Goal: Transaction & Acquisition: Purchase product/service

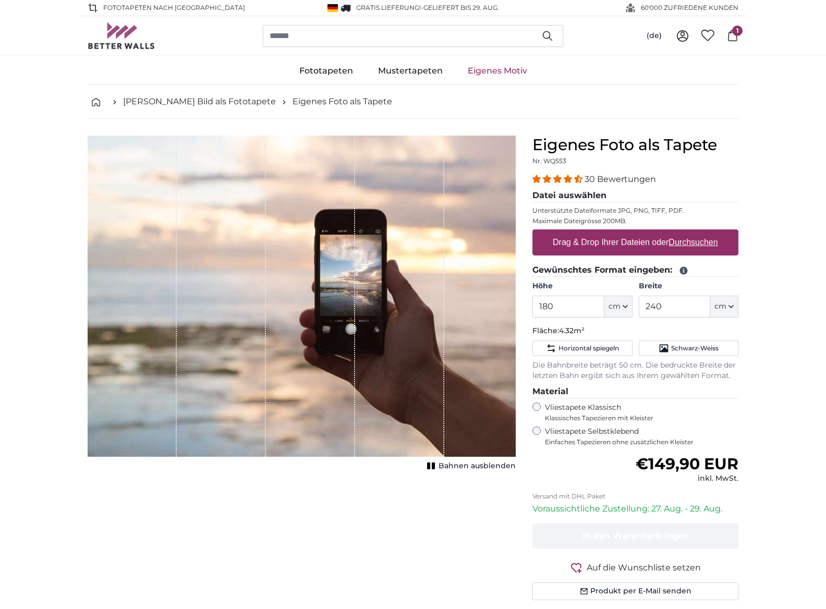
click at [633, 243] on label "Drag & Drop Ihrer Dateien oder Durchsuchen" at bounding box center [636, 242] width 174 height 21
click at [633, 233] on input "Drag & Drop Ihrer Dateien oder Durchsuchen" at bounding box center [636, 231] width 206 height 3
type input "**********"
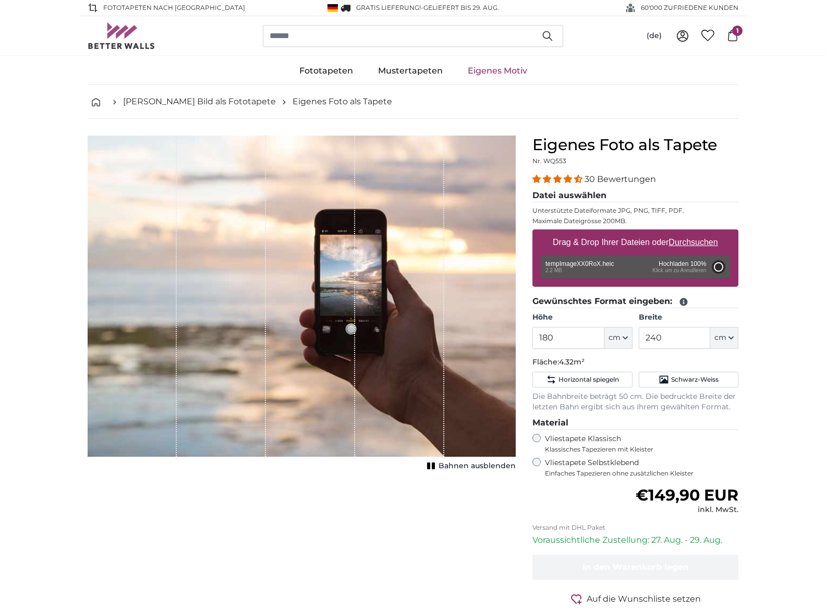
type input "200"
type input "266"
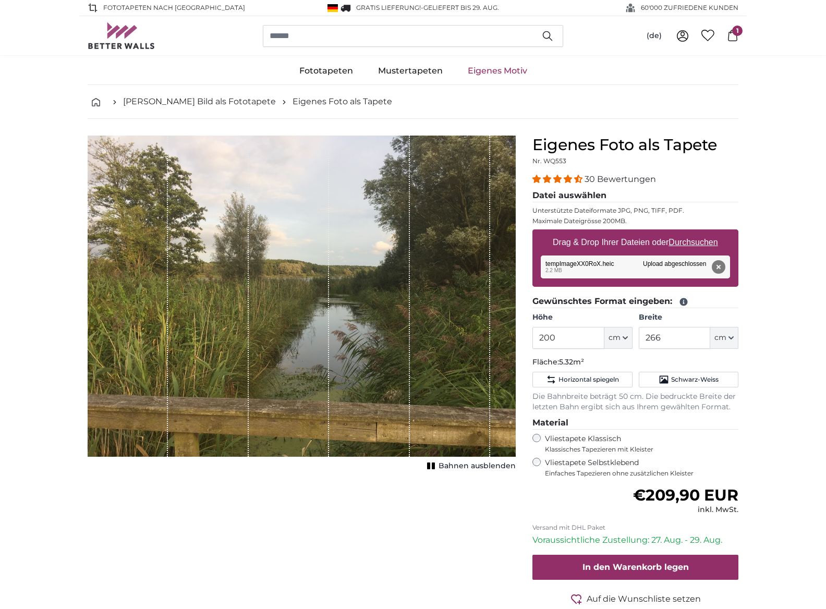
click at [435, 465] on rect "1 of 1" at bounding box center [433, 466] width 3 height 7
click at [570, 338] on input "200" at bounding box center [568, 338] width 71 height 22
type input "2"
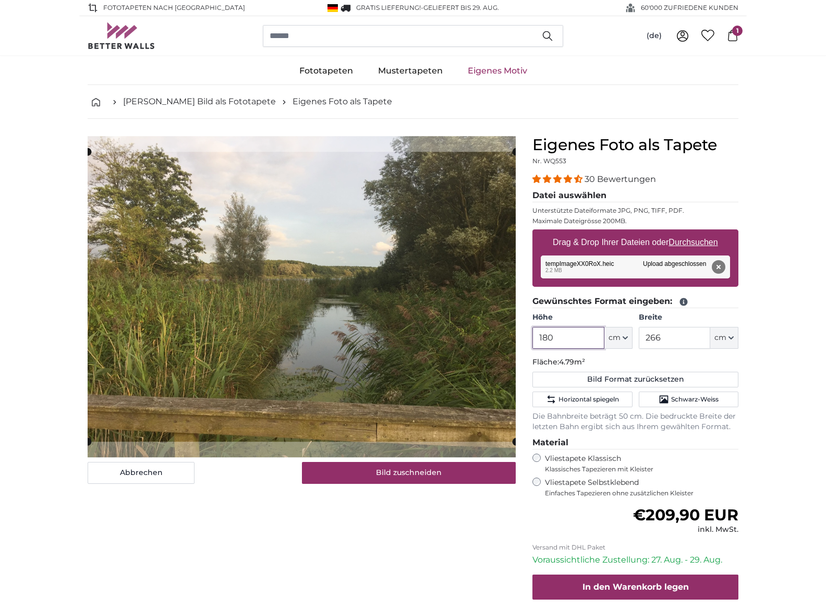
type input "180"
click at [685, 338] on input "266" at bounding box center [674, 338] width 71 height 22
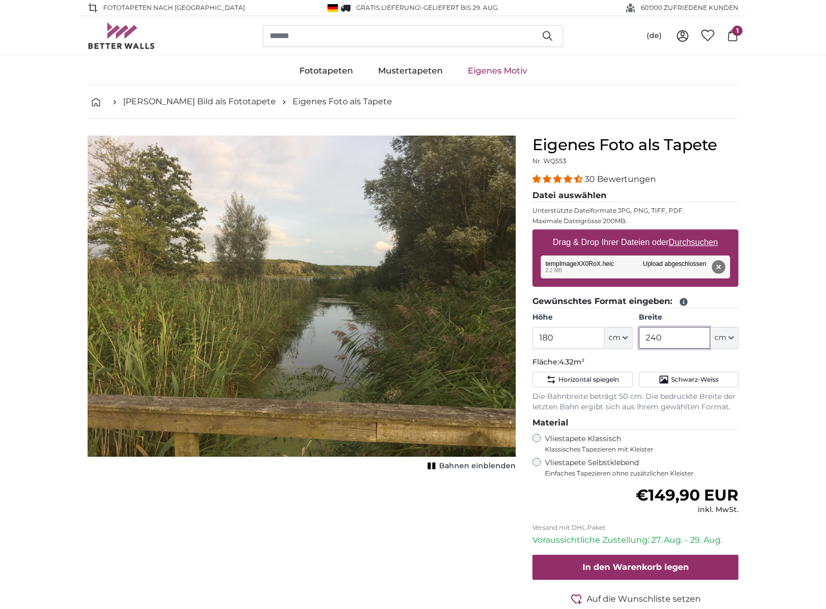
type input "240"
drag, startPoint x: 790, startPoint y: 423, endPoint x: 783, endPoint y: 423, distance: 7.8
click at [735, 32] on span "1" at bounding box center [737, 31] width 10 height 10
click at [718, 266] on button "Entfernen" at bounding box center [719, 267] width 14 height 14
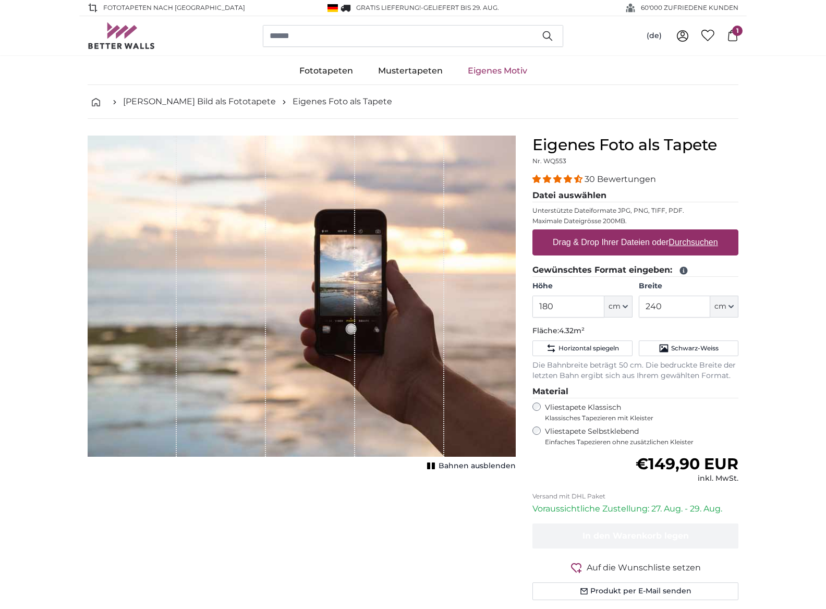
click at [684, 240] on u "Durchsuchen" at bounding box center [693, 242] width 49 height 9
click at [684, 233] on input "Drag & Drop Ihrer Dateien oder Durchsuchen" at bounding box center [636, 231] width 206 height 3
type input "**********"
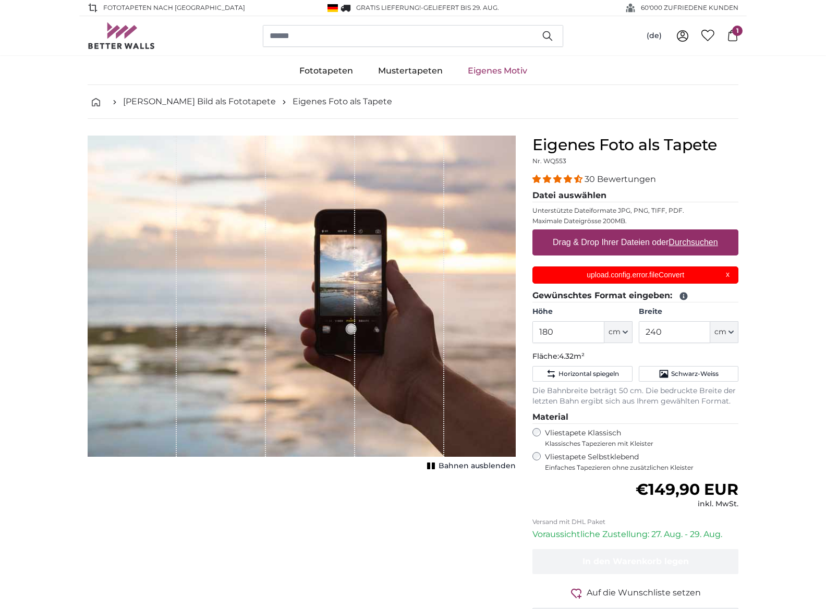
click at [728, 276] on div "upload.config.error.fileConvert X" at bounding box center [636, 275] width 206 height 17
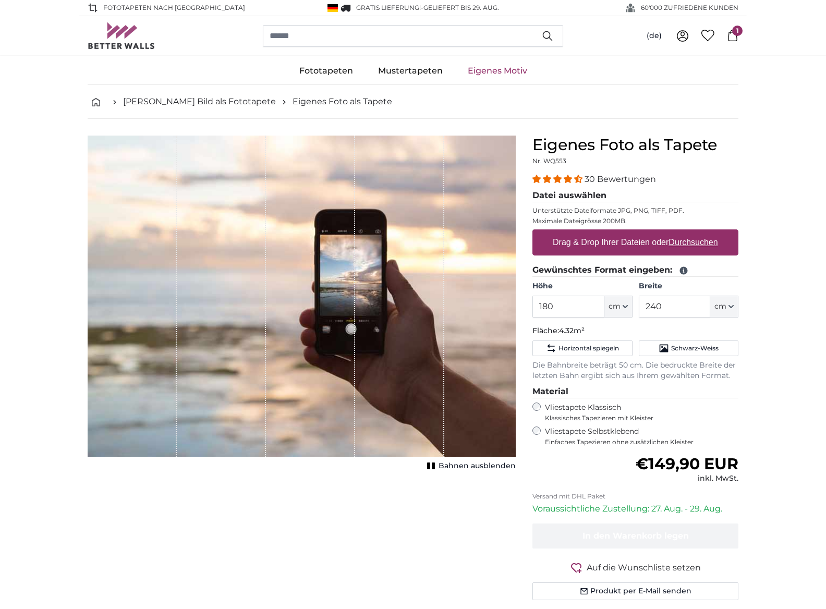
click at [694, 243] on u "Durchsuchen" at bounding box center [693, 242] width 49 height 9
click at [694, 233] on input "Drag & Drop Ihrer Dateien oder Durchsuchen" at bounding box center [636, 231] width 206 height 3
type input "**********"
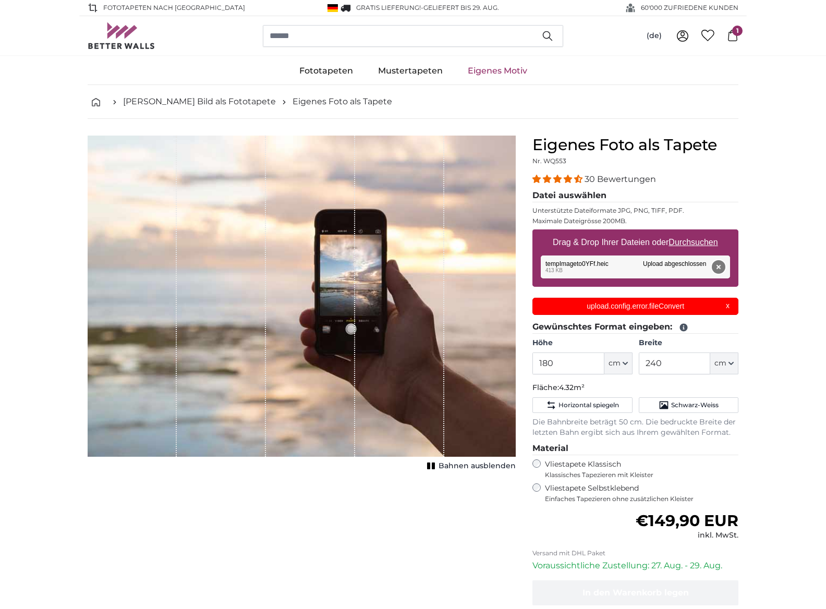
drag, startPoint x: 765, startPoint y: 369, endPoint x: 718, endPoint y: 266, distance: 112.8
click at [728, 306] on div "upload.config.error.fileConvert X" at bounding box center [636, 306] width 206 height 17
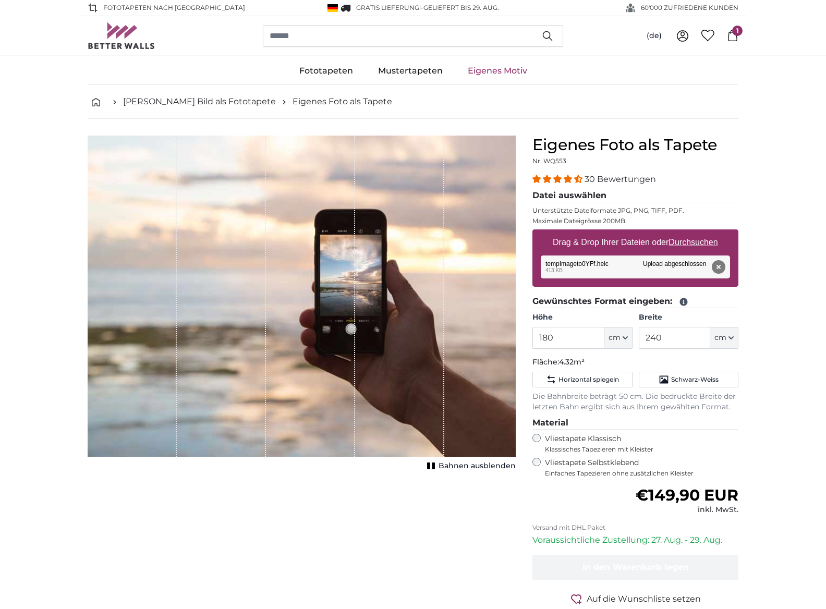
click at [719, 267] on button "Entfernen" at bounding box center [719, 267] width 14 height 14
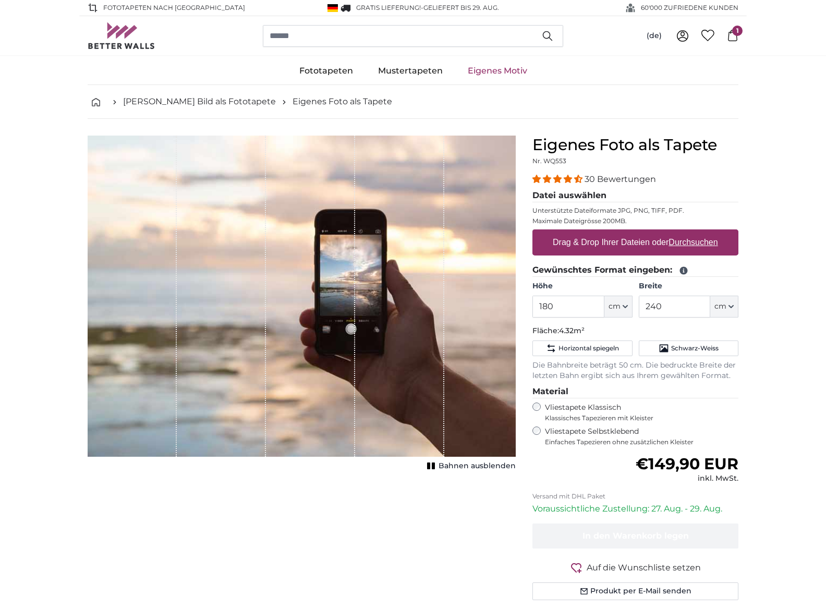
click at [681, 245] on u "Durchsuchen" at bounding box center [693, 242] width 49 height 9
click at [681, 233] on input "Drag & Drop Ihrer Dateien oder Durchsuchen" at bounding box center [636, 231] width 206 height 3
type input "**********"
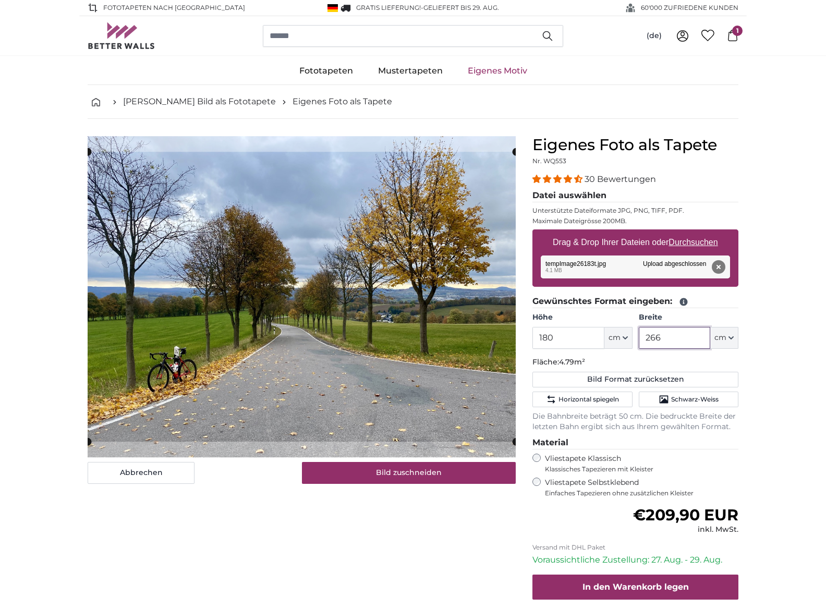
click at [670, 339] on input "266" at bounding box center [674, 338] width 71 height 22
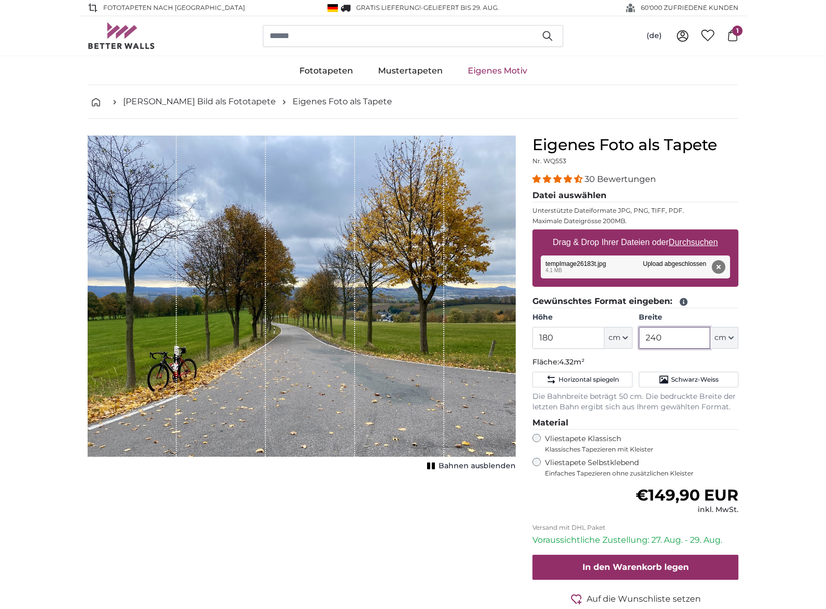
type input "240"
drag, startPoint x: 431, startPoint y: 464, endPoint x: 474, endPoint y: 460, distance: 43.6
click at [430, 464] on rect "1 of 1" at bounding box center [428, 466] width 3 height 7
click at [718, 266] on button "Entfernen" at bounding box center [719, 267] width 14 height 14
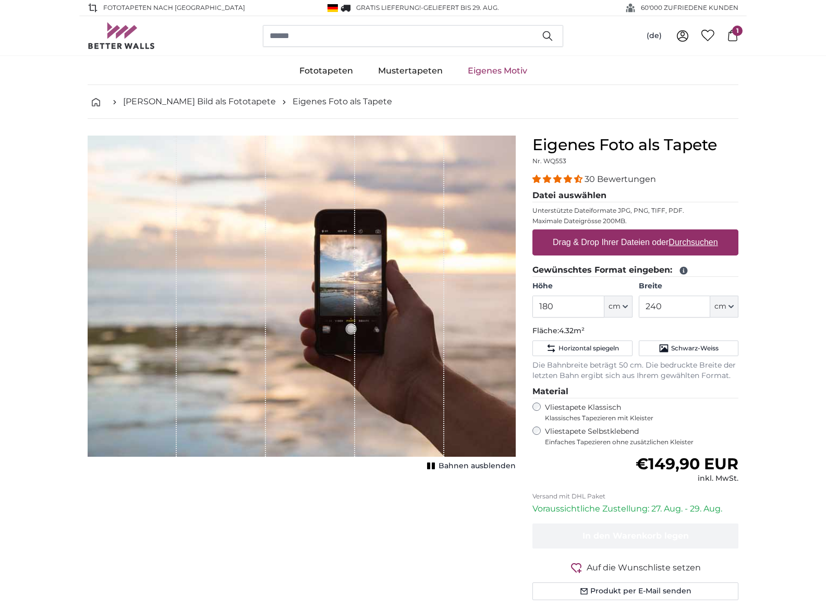
click at [681, 240] on u "Durchsuchen" at bounding box center [693, 242] width 49 height 9
click at [681, 233] on input "Drag & Drop Ihrer Dateien oder Durchsuchen" at bounding box center [636, 231] width 206 height 3
click at [693, 242] on u "Durchsuchen" at bounding box center [693, 242] width 49 height 9
click at [693, 233] on input "Drag & Drop Ihrer Dateien oder Durchsuchen" at bounding box center [636, 231] width 206 height 3
type input "**********"
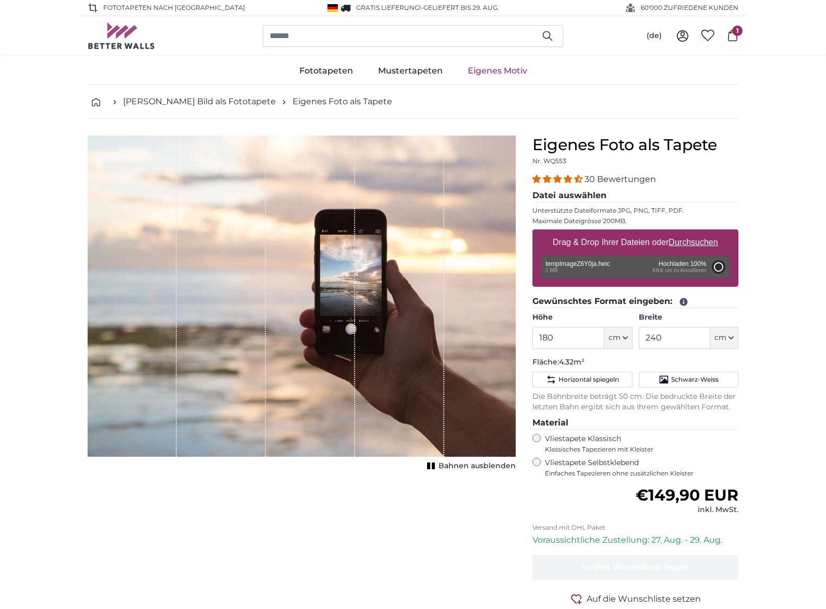
type input "266"
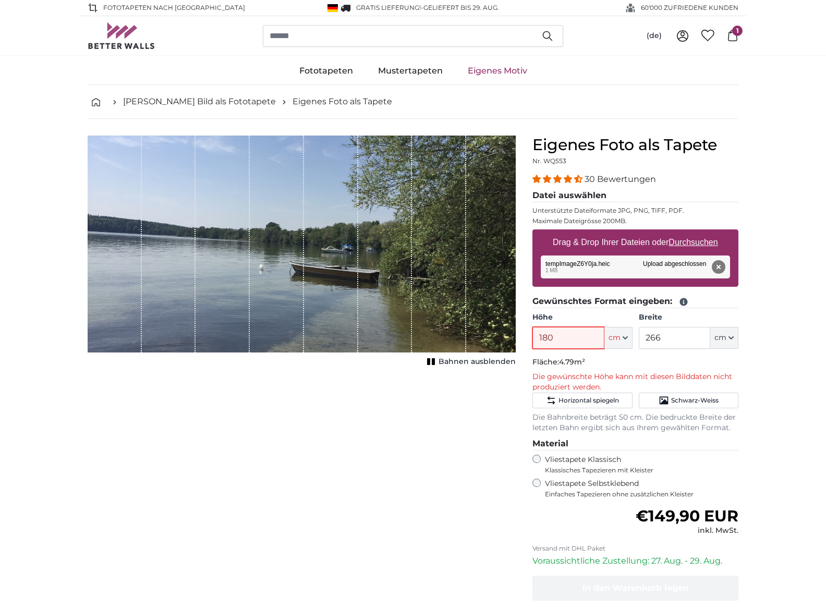
click at [559, 339] on input "180" at bounding box center [568, 338] width 71 height 22
click at [582, 339] on input "170" at bounding box center [568, 338] width 71 height 22
type input "1"
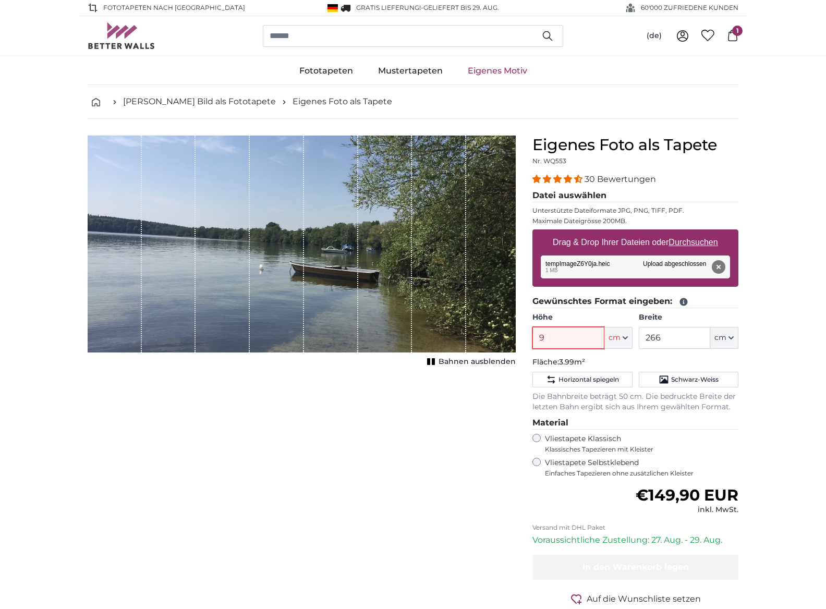
type input "90"
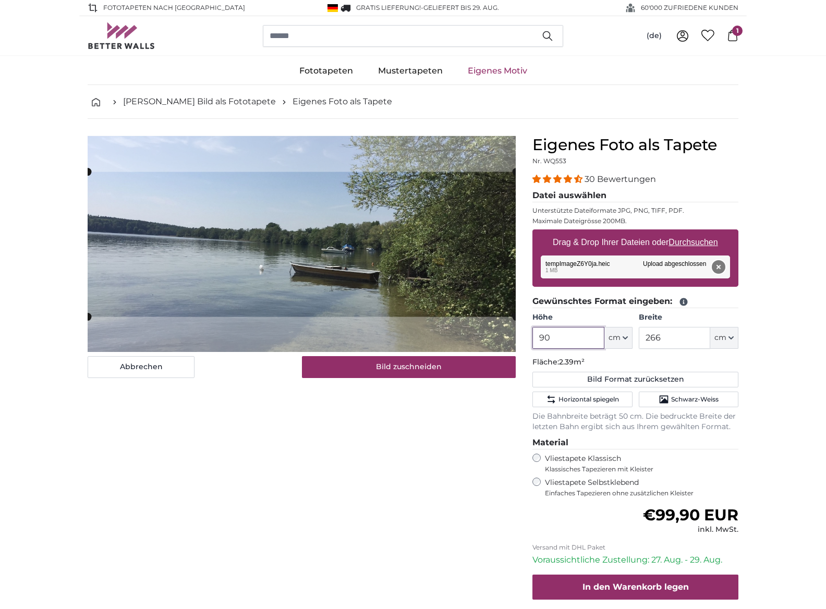
type input "9"
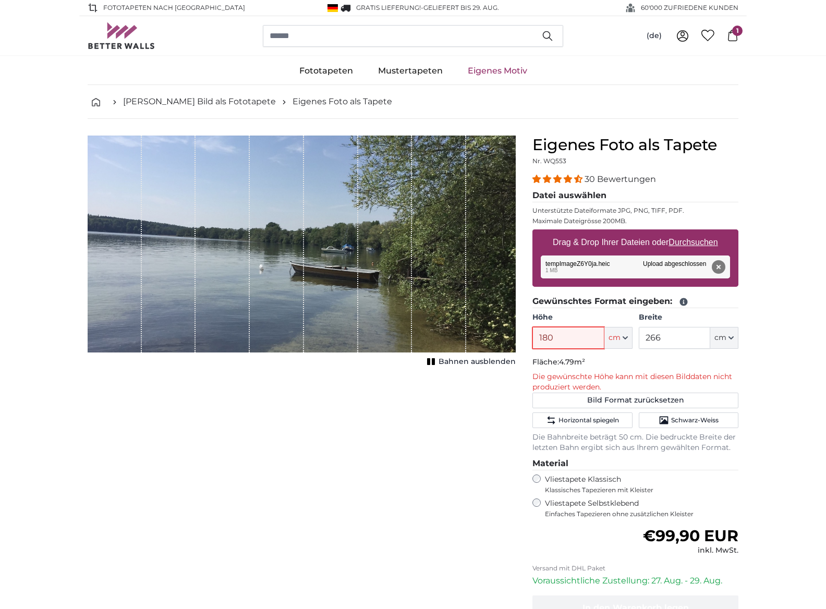
scroll to position [1, 0]
type input "180"
click at [717, 267] on button "Entfernen" at bounding box center [719, 267] width 14 height 14
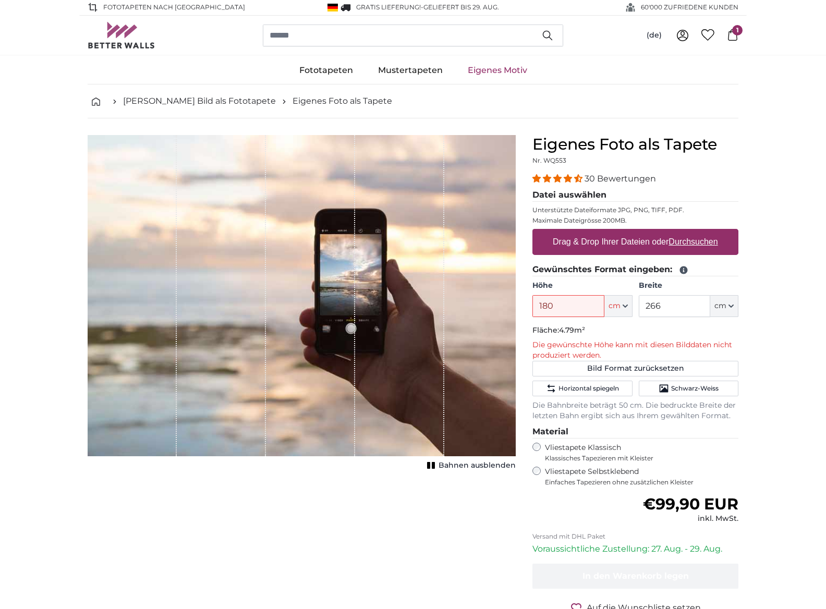
click at [687, 242] on u "Durchsuchen" at bounding box center [693, 241] width 49 height 9
click at [687, 232] on input "Drag & Drop Ihrer Dateien oder Durchsuchen" at bounding box center [636, 230] width 206 height 3
type input "**********"
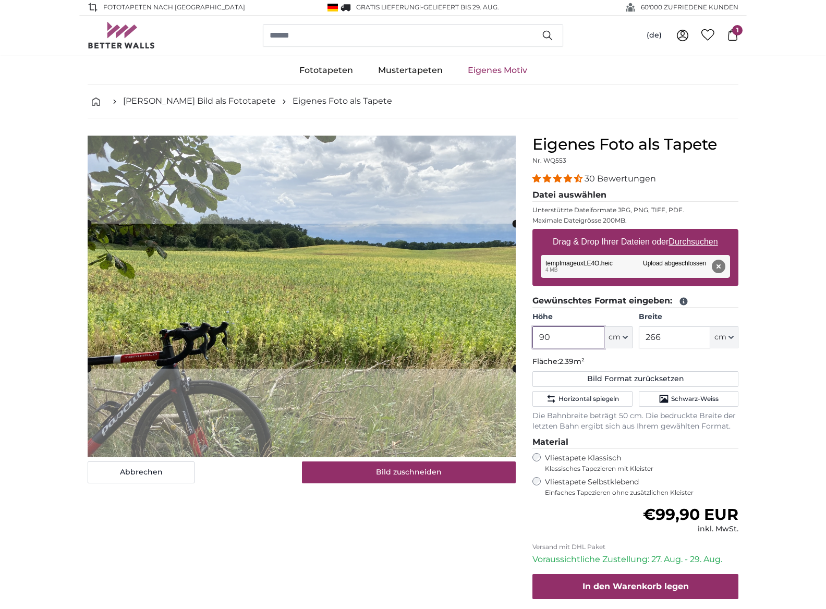
click at [577, 336] on input "90" at bounding box center [568, 338] width 71 height 22
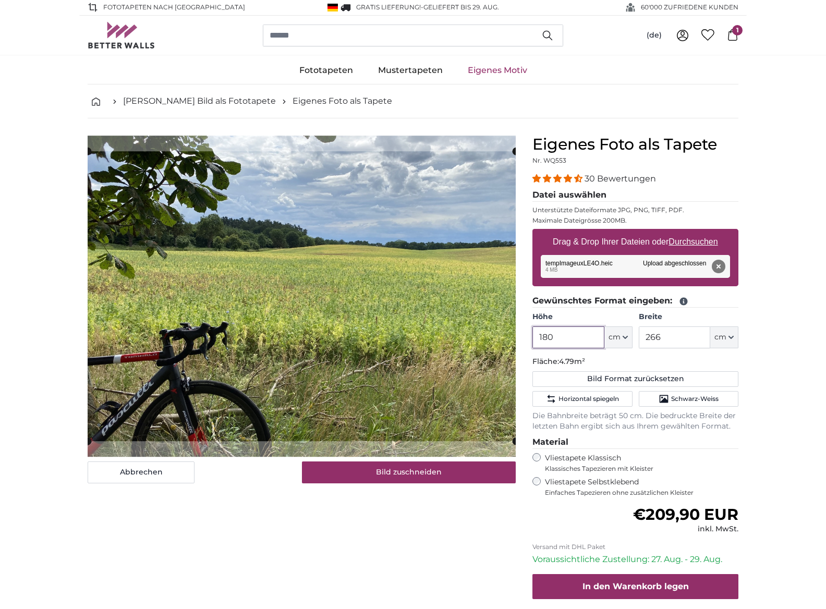
type input "180"
click at [689, 336] on input "266" at bounding box center [674, 338] width 71 height 22
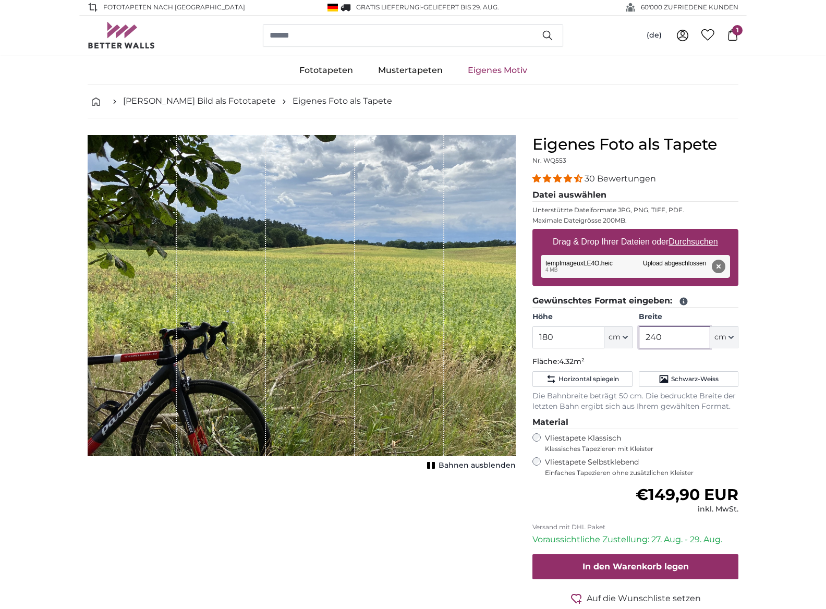
type input "240"
drag, startPoint x: 476, startPoint y: 461, endPoint x: 499, endPoint y: 459, distance: 23.1
click at [476, 461] on span "Bahnen ausblenden" at bounding box center [477, 466] width 77 height 10
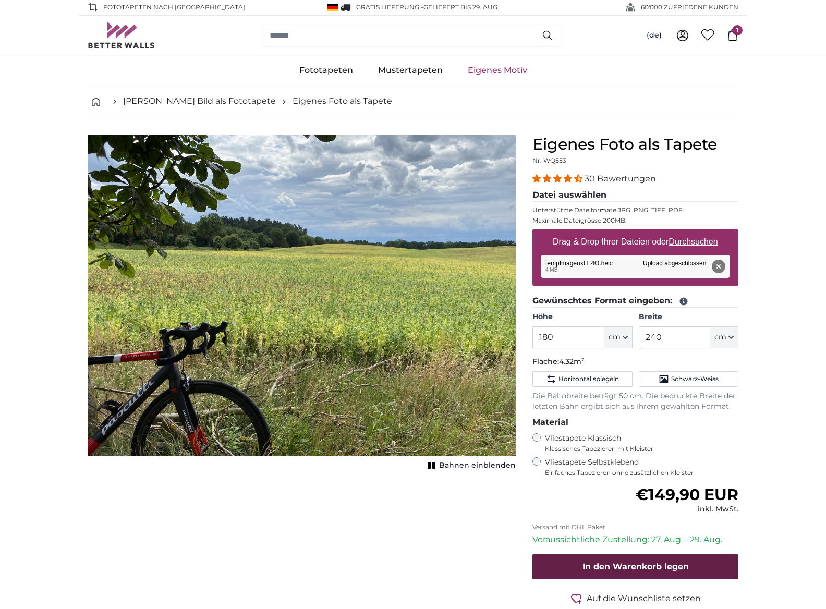
click at [659, 564] on span "In den Warenkorb legen" at bounding box center [636, 567] width 106 height 10
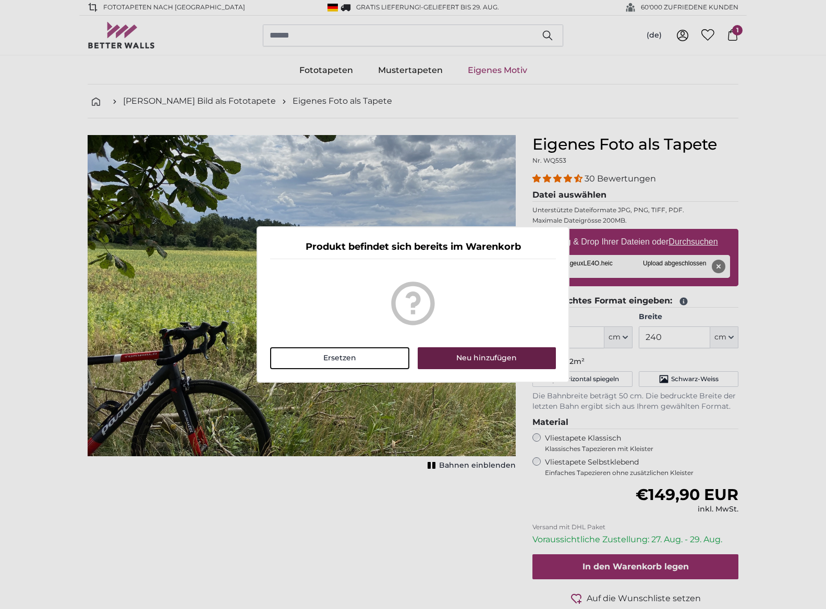
click at [486, 357] on button "Neu hinzufügen" at bounding box center [487, 358] width 138 height 22
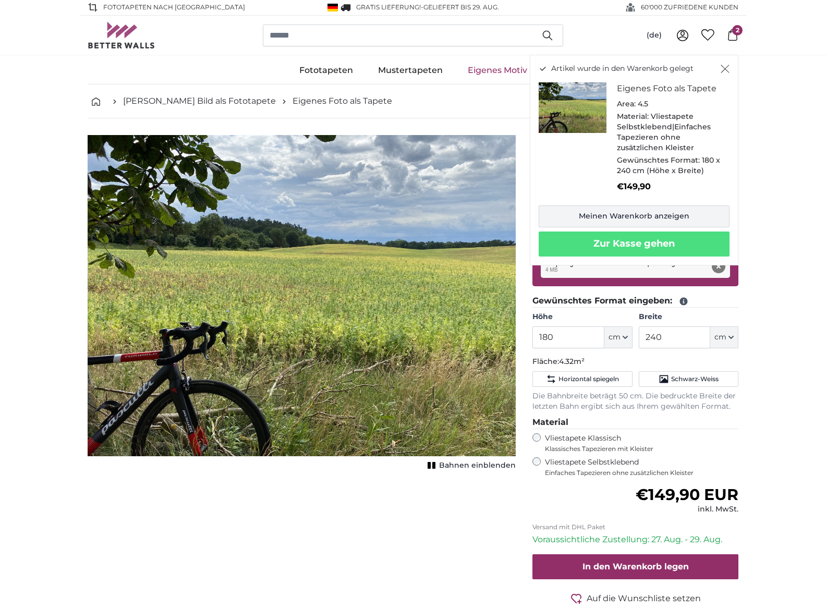
click at [640, 208] on link "Meinen Warenkorb anzeigen" at bounding box center [634, 217] width 191 height 22
click at [725, 69] on icon "Schließen" at bounding box center [725, 69] width 9 height 8
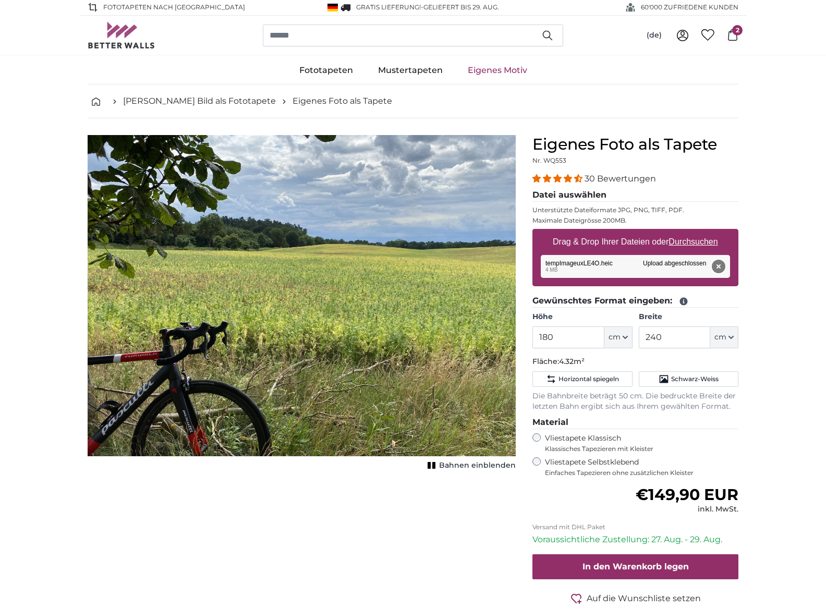
click at [718, 264] on button "Entfernen" at bounding box center [719, 267] width 14 height 14
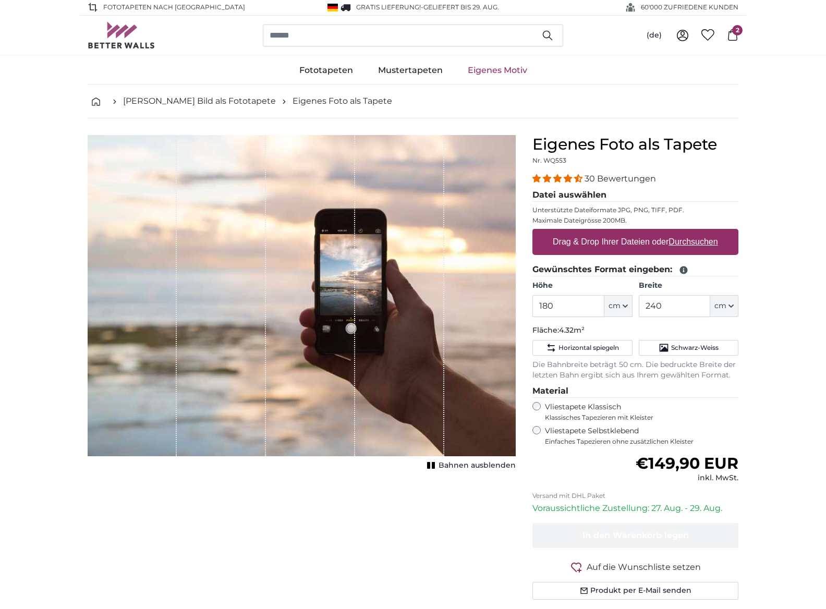
click at [695, 242] on u "Durchsuchen" at bounding box center [693, 241] width 49 height 9
click at [695, 232] on input "Drag & Drop Ihrer Dateien oder Durchsuchen" at bounding box center [636, 230] width 206 height 3
type input "**********"
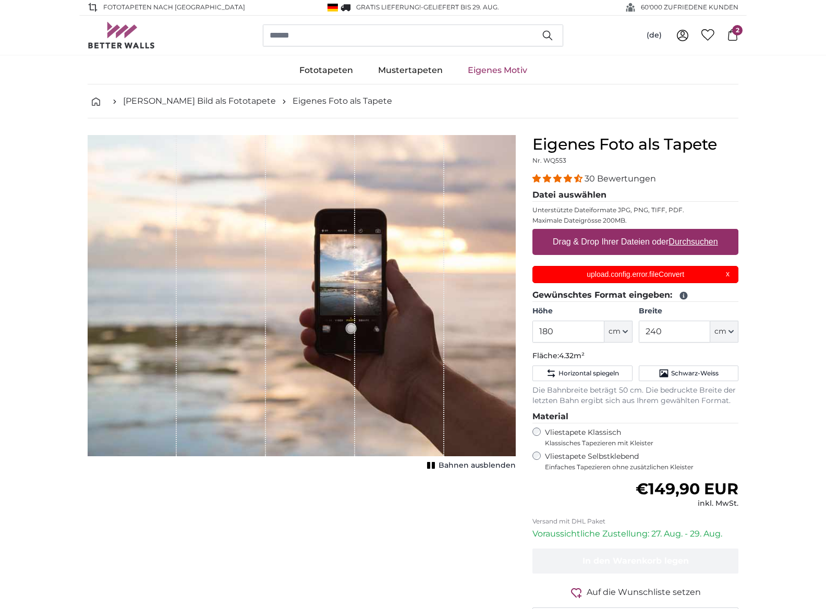
scroll to position [0, 0]
click at [728, 273] on div "upload.config.error.fileConvert X" at bounding box center [636, 274] width 206 height 17
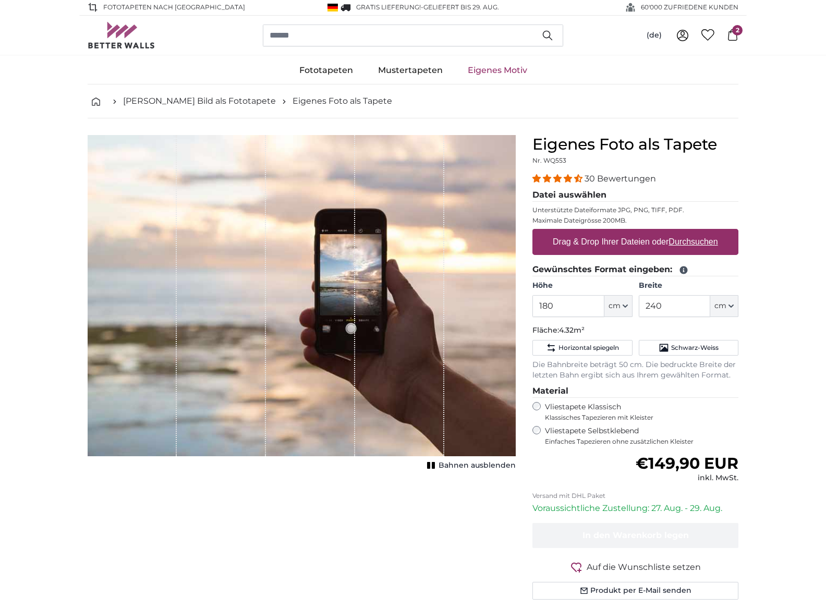
click at [688, 244] on u "Durchsuchen" at bounding box center [693, 241] width 49 height 9
click at [688, 232] on input "Drag & Drop Ihrer Dateien oder Durchsuchen" at bounding box center [636, 230] width 206 height 3
click at [738, 30] on span "2" at bounding box center [737, 30] width 10 height 10
click at [734, 30] on span "2" at bounding box center [737, 30] width 10 height 10
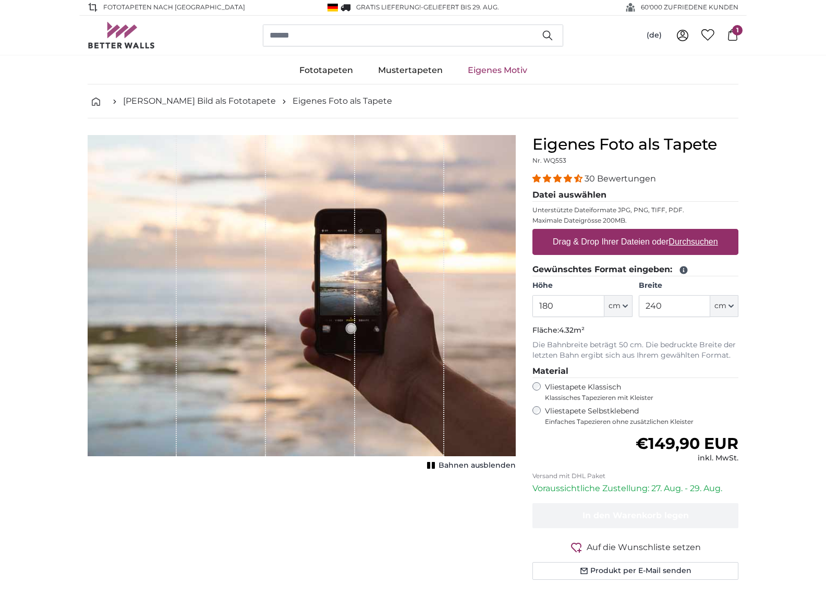
click at [698, 244] on u "Durchsuchen" at bounding box center [693, 241] width 49 height 9
click at [698, 232] on input "Drag & Drop Ihrer Dateien oder Durchsuchen" at bounding box center [636, 230] width 206 height 3
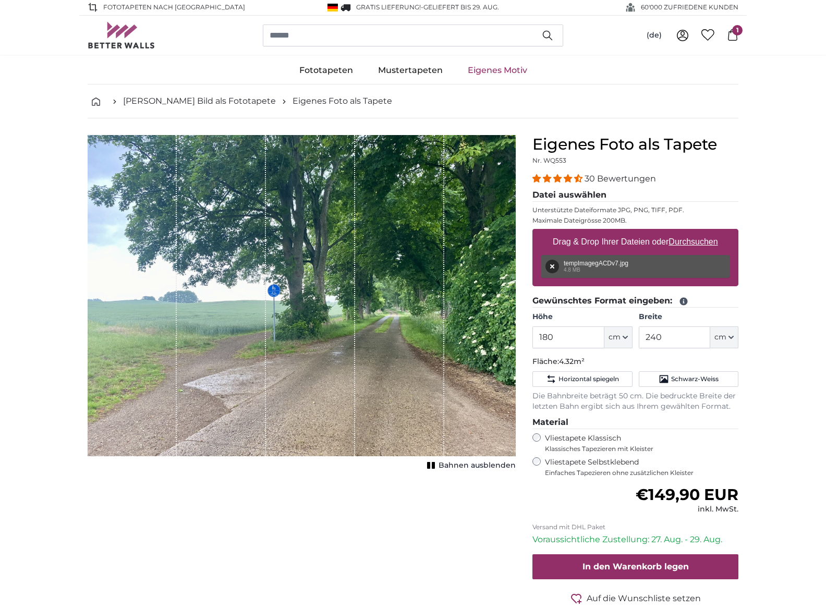
type input "**********"
click at [551, 264] on button "Entfernen" at bounding box center [553, 267] width 14 height 14
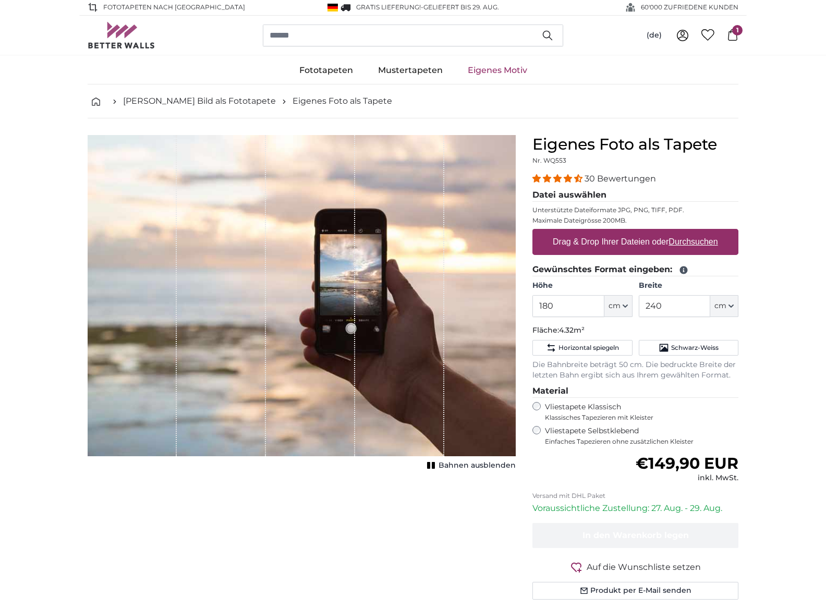
click at [683, 242] on u "Durchsuchen" at bounding box center [693, 241] width 49 height 9
click at [683, 232] on input "Drag & Drop Ihrer Dateien oder Durchsuchen" at bounding box center [636, 230] width 206 height 3
type input "**********"
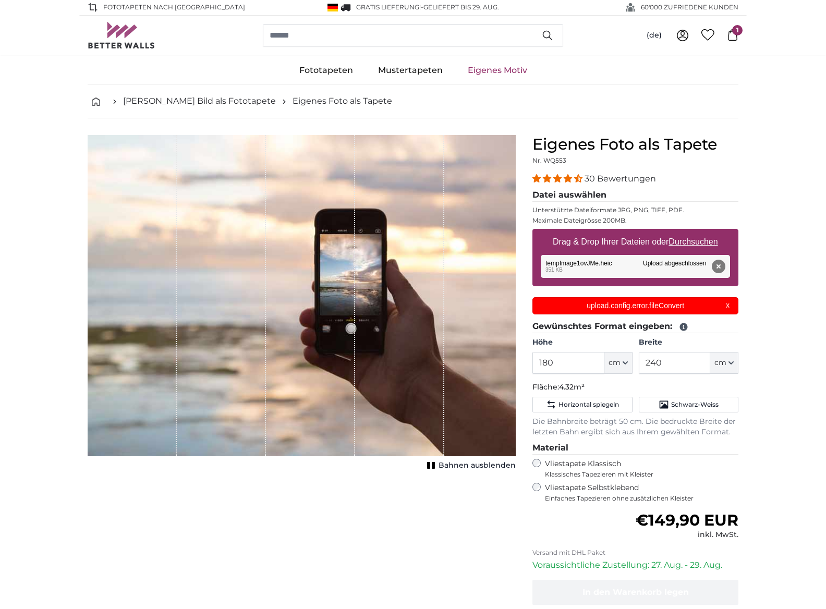
click at [726, 304] on div "upload.config.error.fileConvert X" at bounding box center [636, 305] width 206 height 17
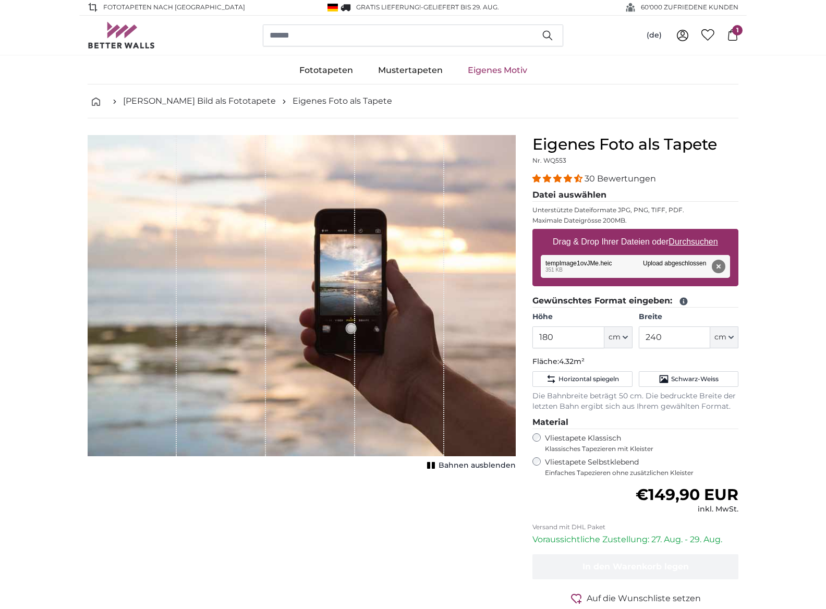
click at [718, 264] on button "Entfernen" at bounding box center [719, 267] width 14 height 14
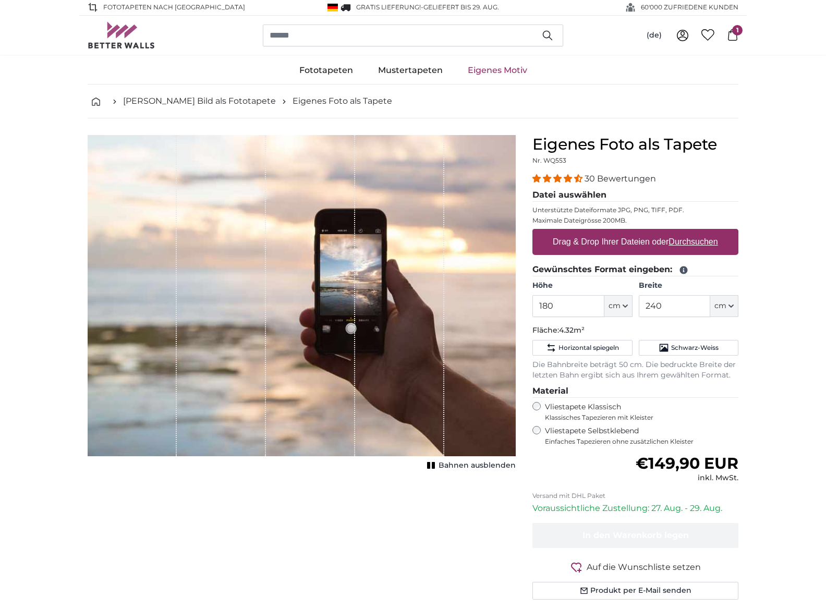
click at [690, 240] on u "Durchsuchen" at bounding box center [693, 241] width 49 height 9
click at [690, 232] on input "Drag & Drop Ihrer Dateien oder Durchsuchen" at bounding box center [636, 230] width 206 height 3
type input "**********"
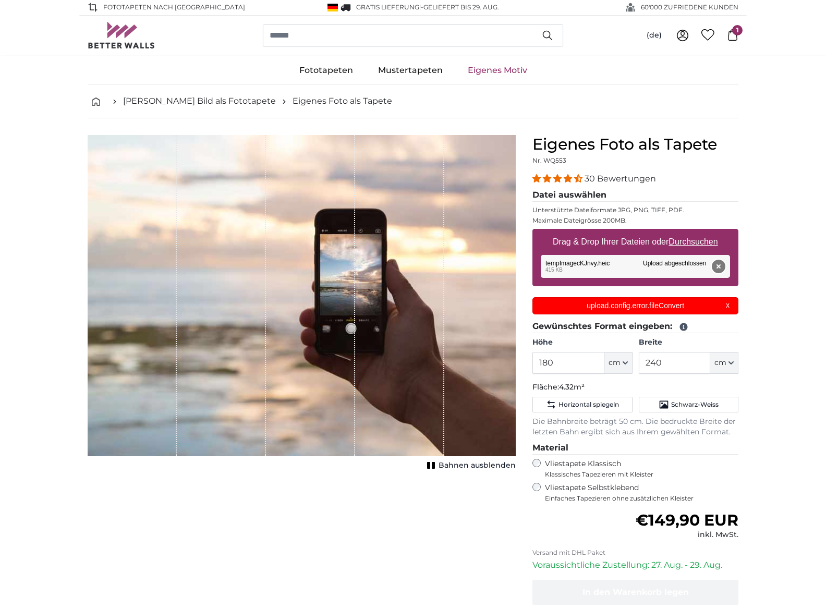
click at [717, 262] on button "Entfernen" at bounding box center [719, 267] width 14 height 14
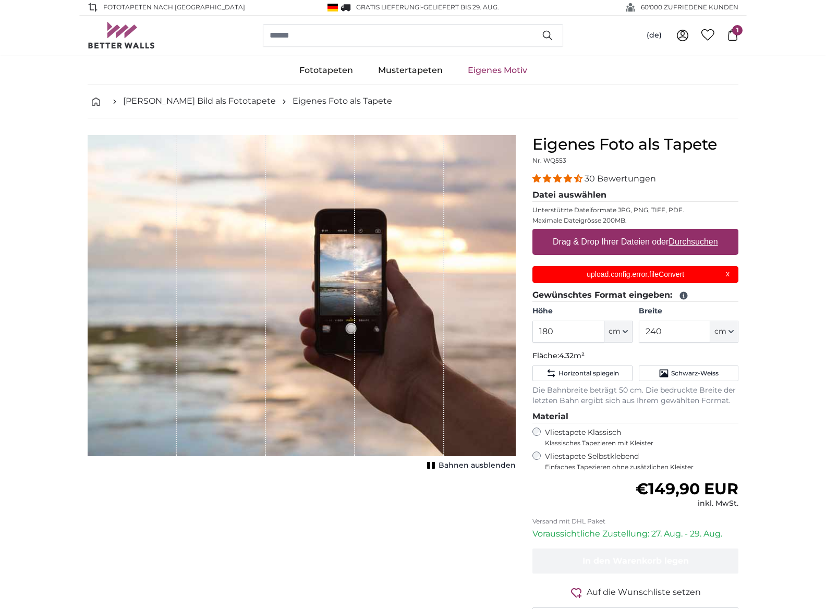
click at [706, 244] on u "Durchsuchen" at bounding box center [693, 241] width 49 height 9
click at [706, 232] on input "Drag & Drop Ihrer Dateien oder Durchsuchen" at bounding box center [636, 230] width 206 height 3
type input "**********"
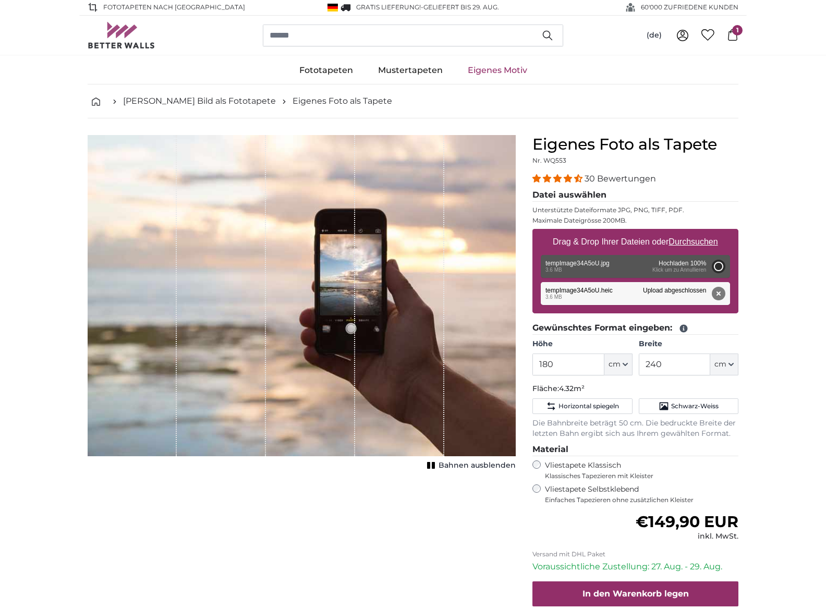
type input "200"
type input "266"
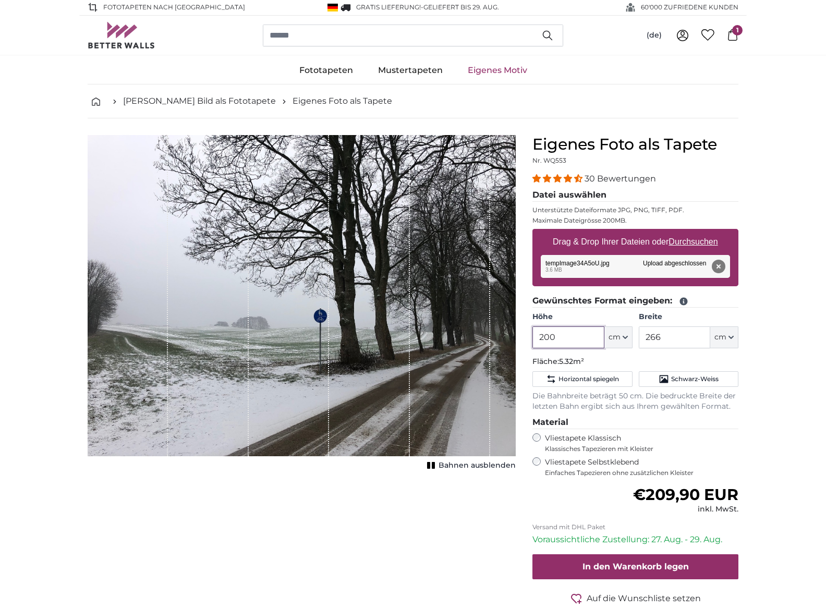
click at [564, 338] on input "200" at bounding box center [568, 338] width 71 height 22
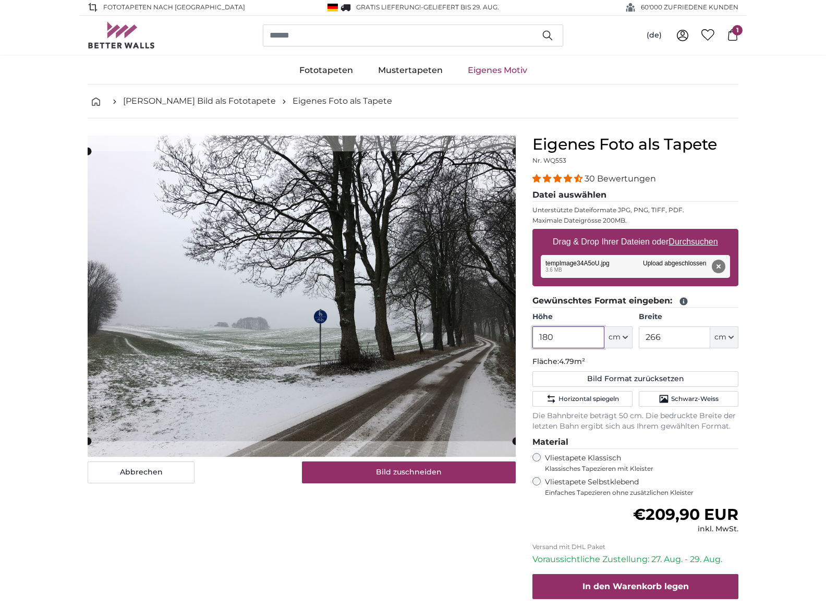
type input "180"
click at [683, 334] on input "266" at bounding box center [674, 338] width 71 height 22
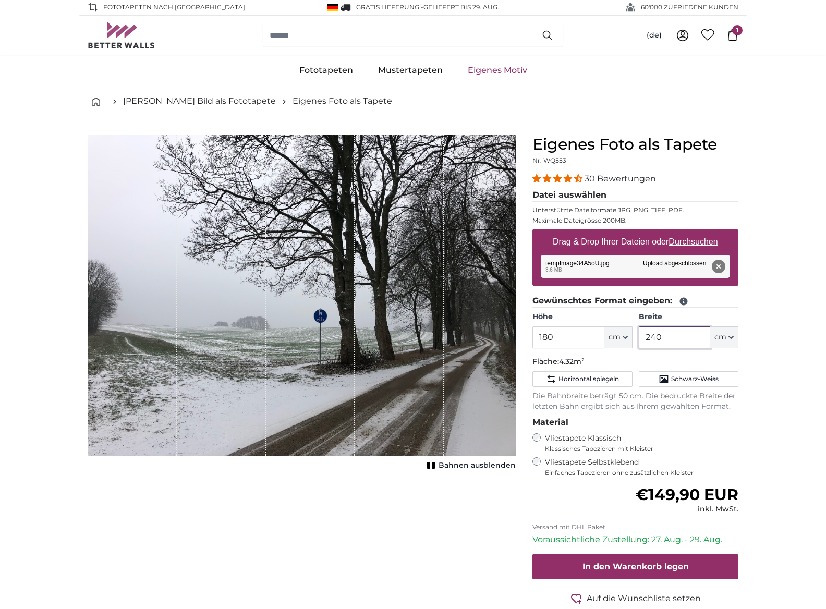
type input "240"
click at [461, 467] on span "Bahnen ausblenden" at bounding box center [477, 466] width 77 height 10
click at [721, 264] on button "Entfernen" at bounding box center [719, 267] width 14 height 14
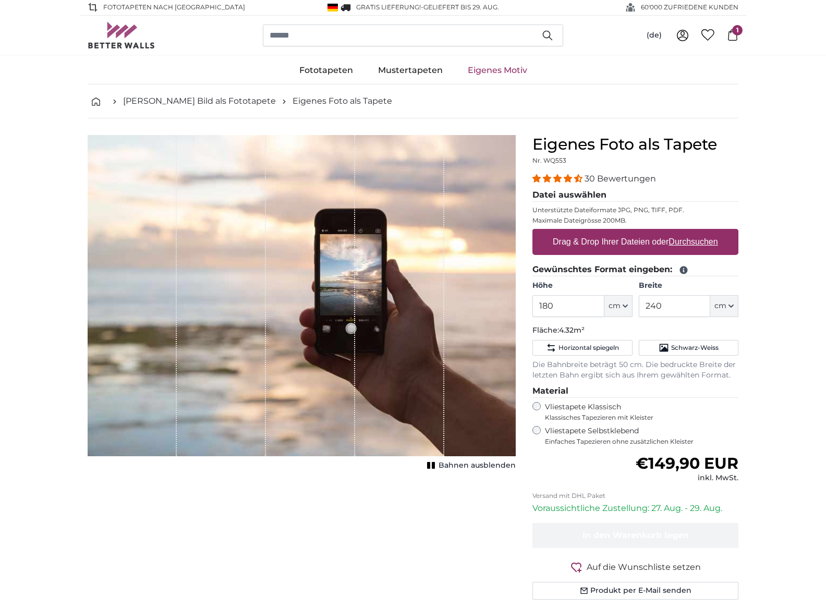
click at [697, 238] on u "Durchsuchen" at bounding box center [693, 241] width 49 height 9
click at [697, 232] on input "Drag & Drop Ihrer Dateien oder Durchsuchen" at bounding box center [636, 230] width 206 height 3
type input "**********"
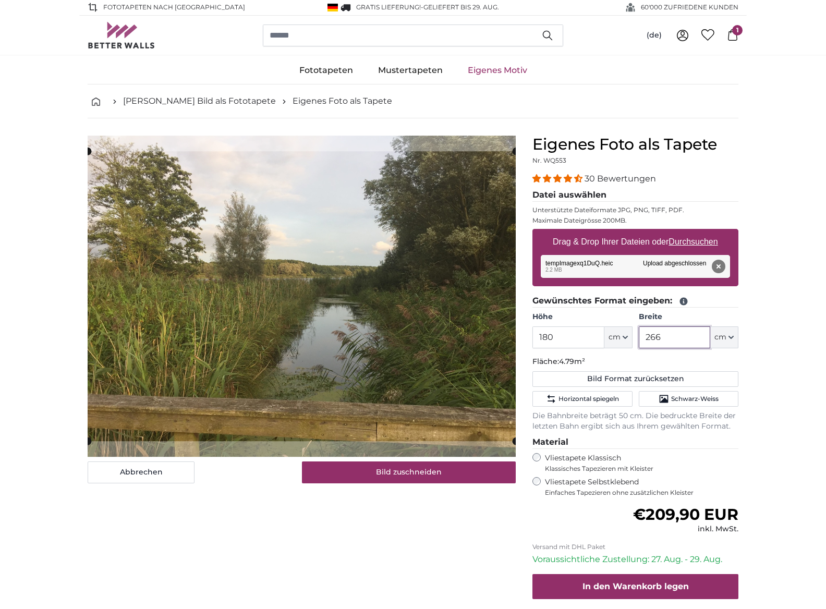
click at [692, 339] on input "266" at bounding box center [674, 338] width 71 height 22
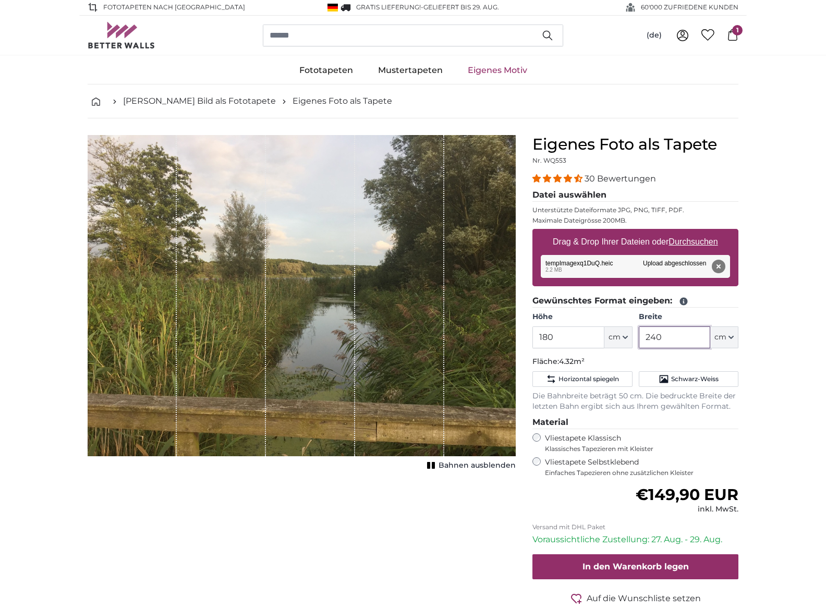
type input "240"
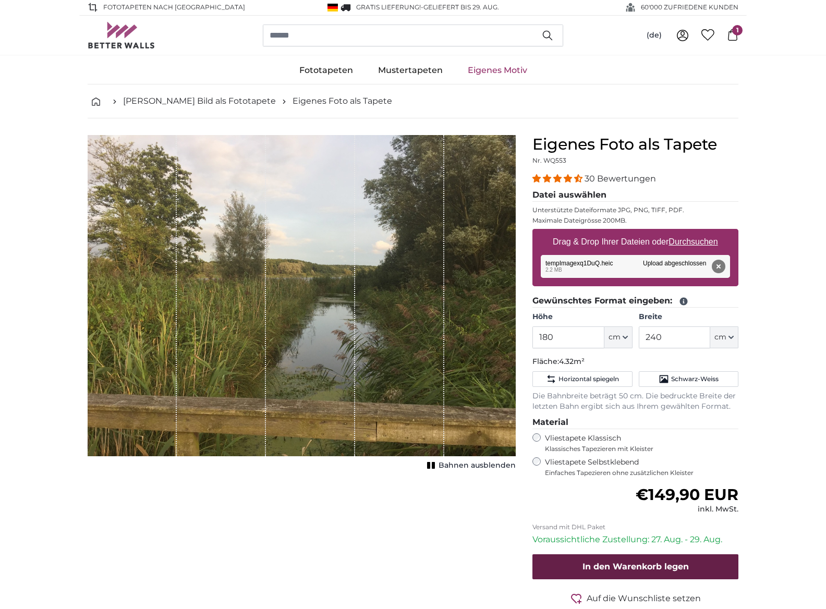
click at [644, 562] on span "In den Warenkorb legen" at bounding box center [636, 567] width 106 height 10
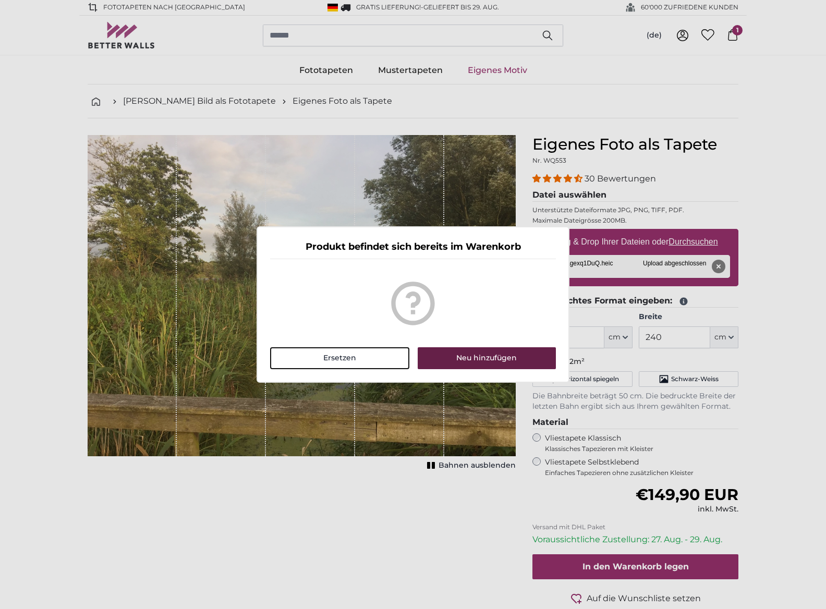
click at [491, 358] on button "Neu hinzufügen" at bounding box center [487, 358] width 138 height 22
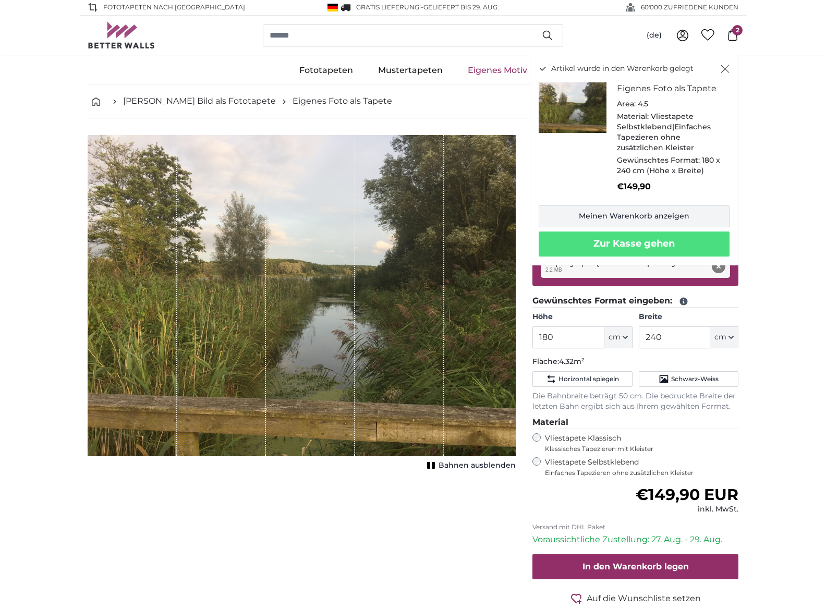
click at [612, 211] on link "Meinen Warenkorb anzeigen" at bounding box center [634, 217] width 191 height 22
click at [721, 65] on p "Artikel wurde in den Warenkorb gelegt" at bounding box center [634, 69] width 191 height 10
click at [726, 67] on icon "Schließen" at bounding box center [725, 69] width 9 height 8
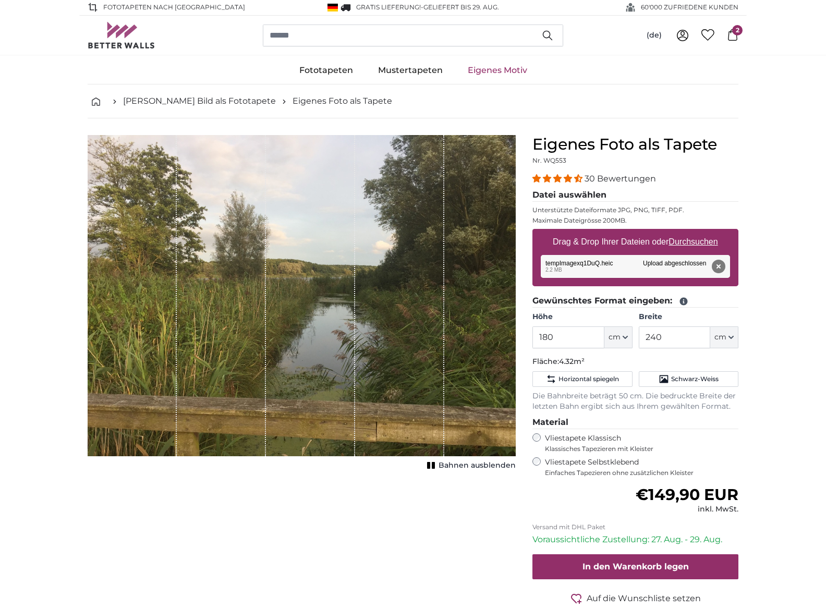
click at [694, 243] on u "Durchsuchen" at bounding box center [693, 241] width 49 height 9
click at [694, 232] on input "Drag & Drop Ihrer Dateien oder Durchsuchen" at bounding box center [636, 230] width 206 height 3
type input "**********"
click at [688, 333] on input "240" at bounding box center [674, 338] width 71 height 22
click at [575, 343] on input "180" at bounding box center [568, 338] width 71 height 22
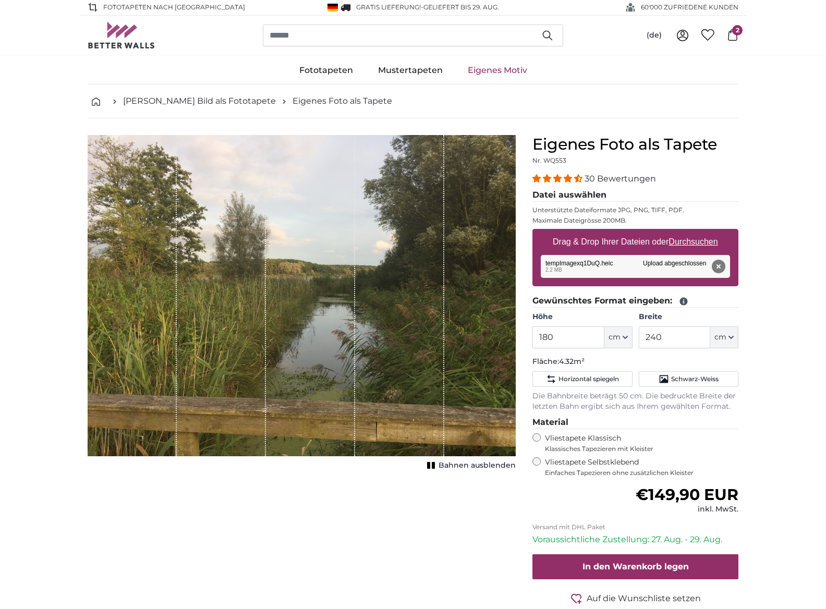
click at [718, 265] on button "Entfernen" at bounding box center [719, 267] width 14 height 14
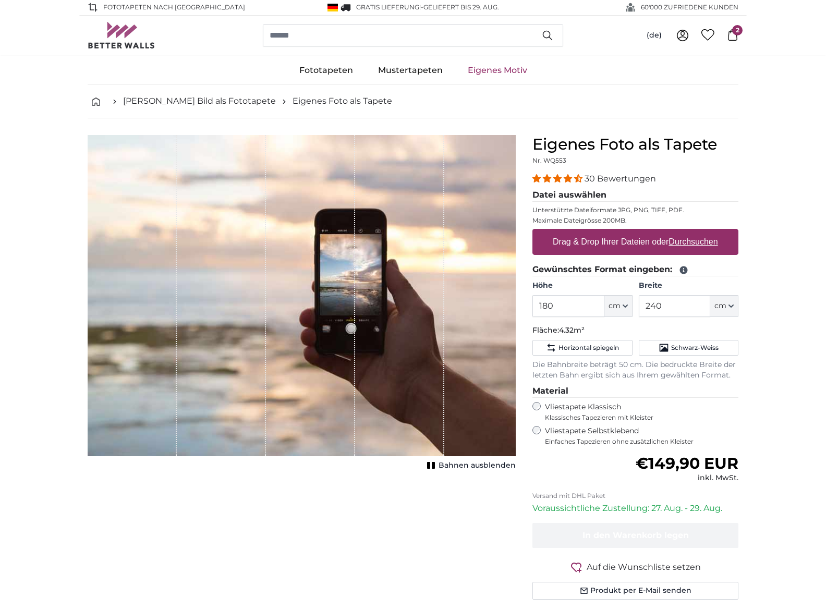
click at [692, 244] on u "Durchsuchen" at bounding box center [693, 241] width 49 height 9
click at [692, 232] on input "Drag & Drop Ihrer Dateien oder Durchsuchen" at bounding box center [636, 230] width 206 height 3
type input "**********"
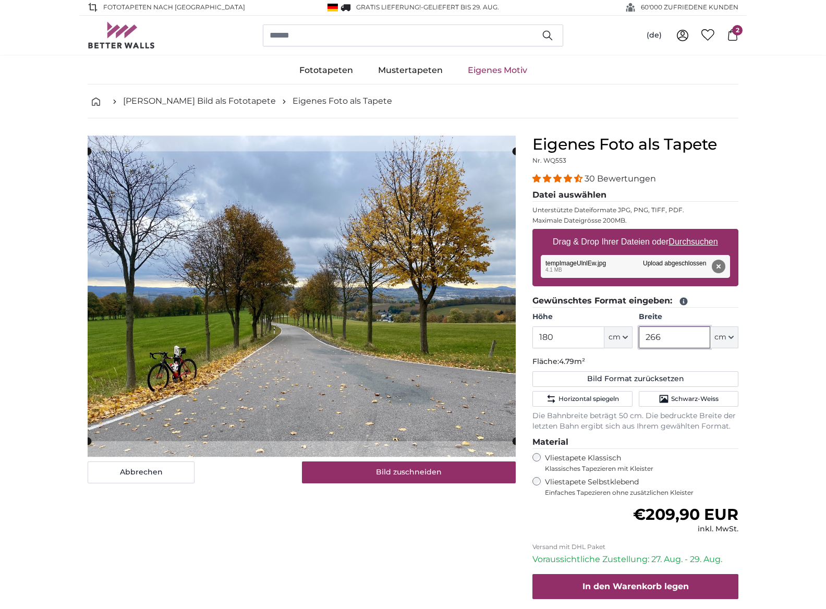
click at [676, 339] on input "266" at bounding box center [674, 338] width 71 height 22
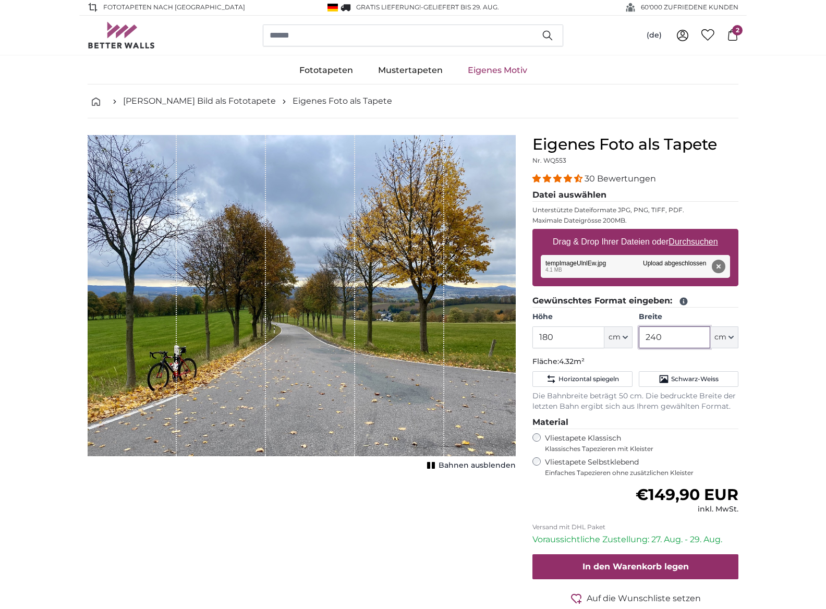
type input "240"
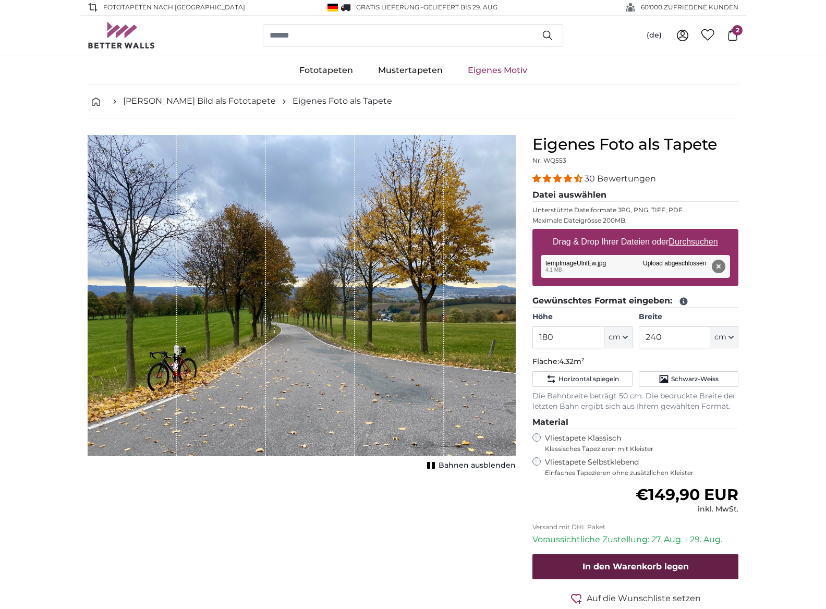
click at [630, 562] on span "In den Warenkorb legen" at bounding box center [636, 567] width 106 height 10
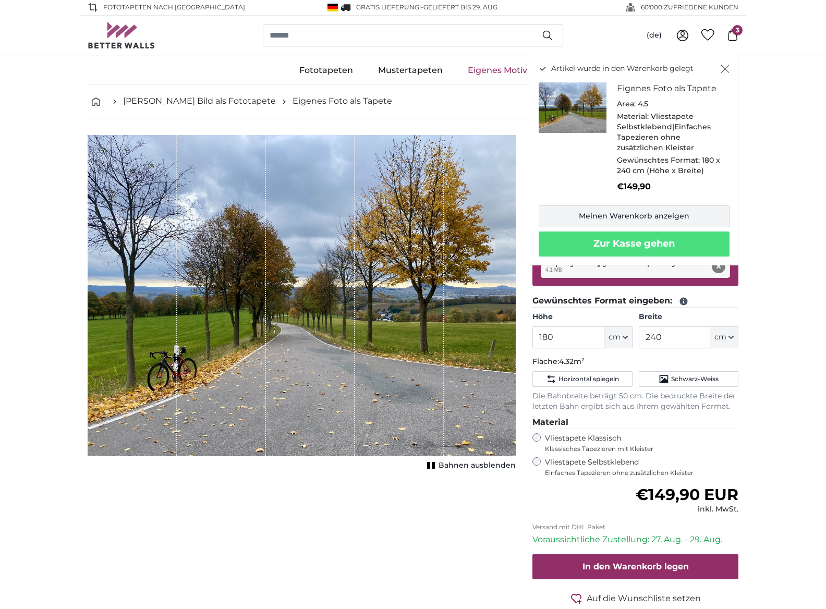
click at [662, 212] on link "Meinen Warenkorb anzeigen" at bounding box center [634, 217] width 191 height 22
click at [93, 102] on icon "breadcrumbs" at bounding box center [96, 102] width 8 height 8
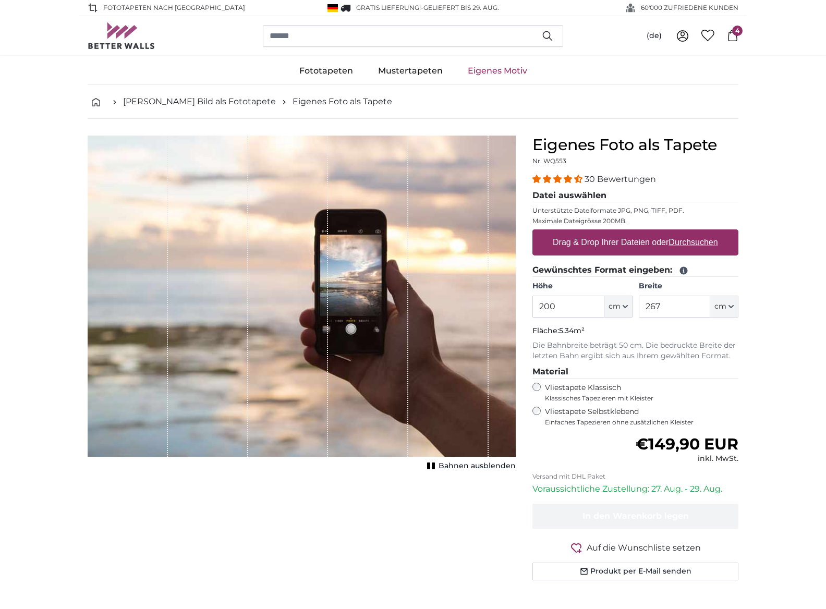
click at [681, 34] on icon at bounding box center [683, 34] width 4 height 5
click at [733, 37] on icon at bounding box center [732, 35] width 11 height 11
click at [94, 101] on icon "breadcrumbs" at bounding box center [96, 102] width 8 height 8
